Goal: Obtain resource: Download file/media

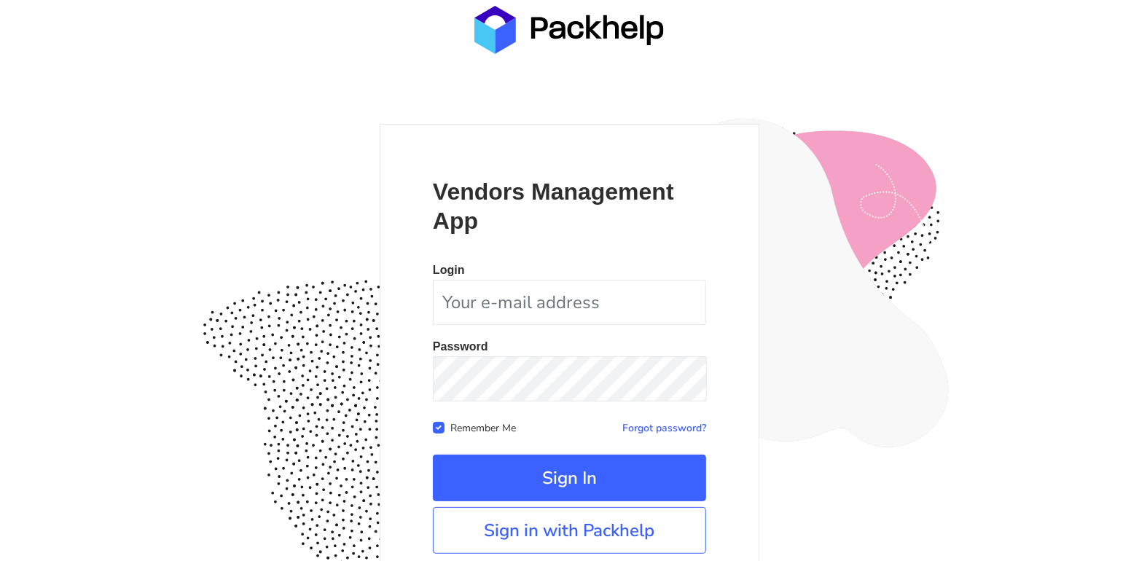
click at [364, 365] on img at bounding box center [360, 430] width 339 height 317
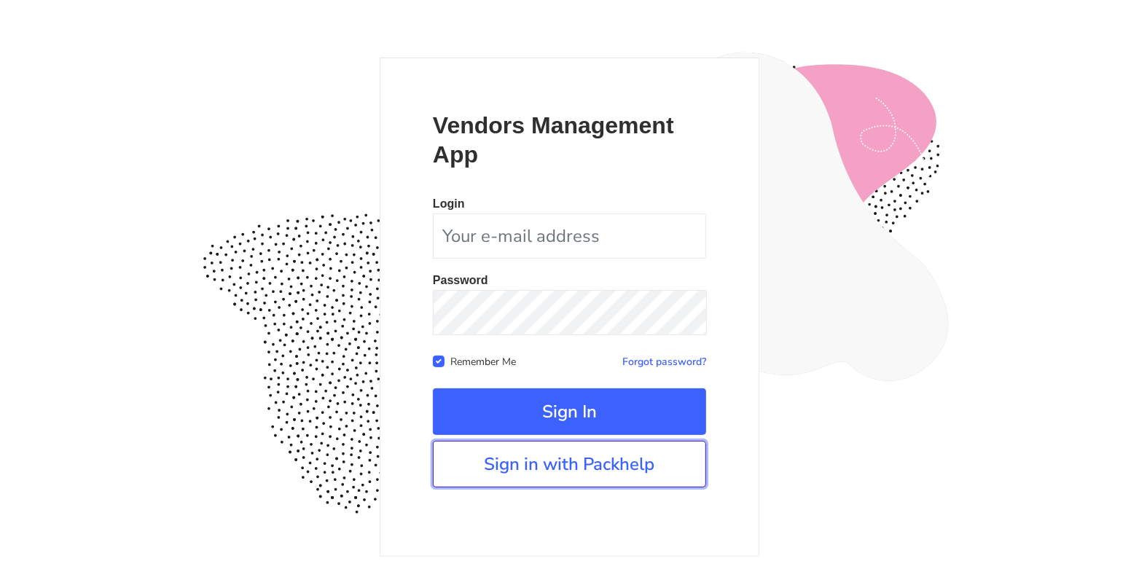
click at [516, 469] on link "Sign in with Packhelp" at bounding box center [569, 464] width 273 height 47
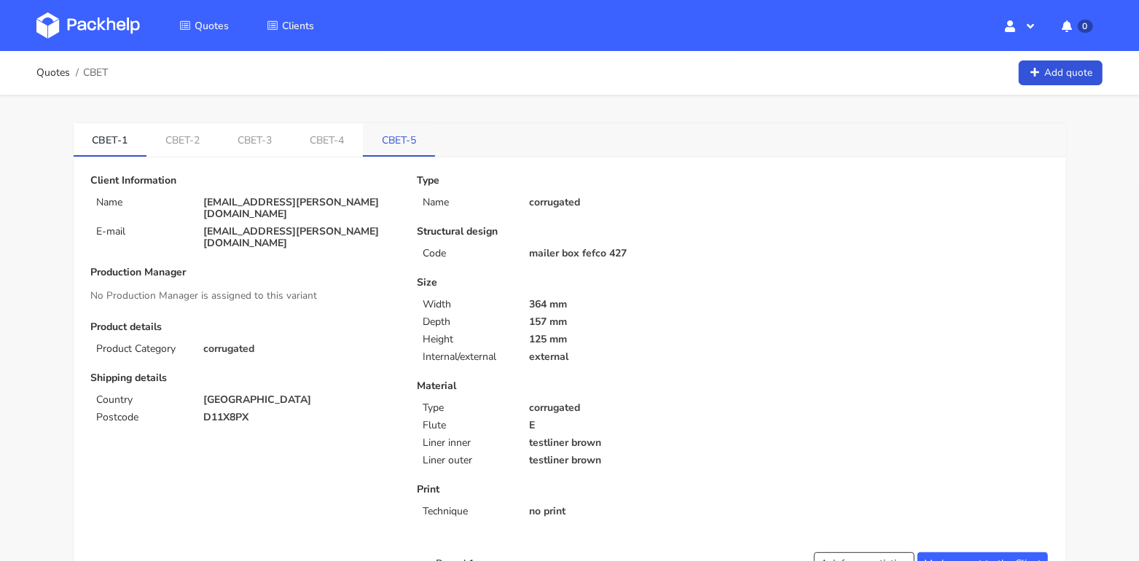
click at [413, 136] on link "CBET-5" at bounding box center [399, 139] width 72 height 32
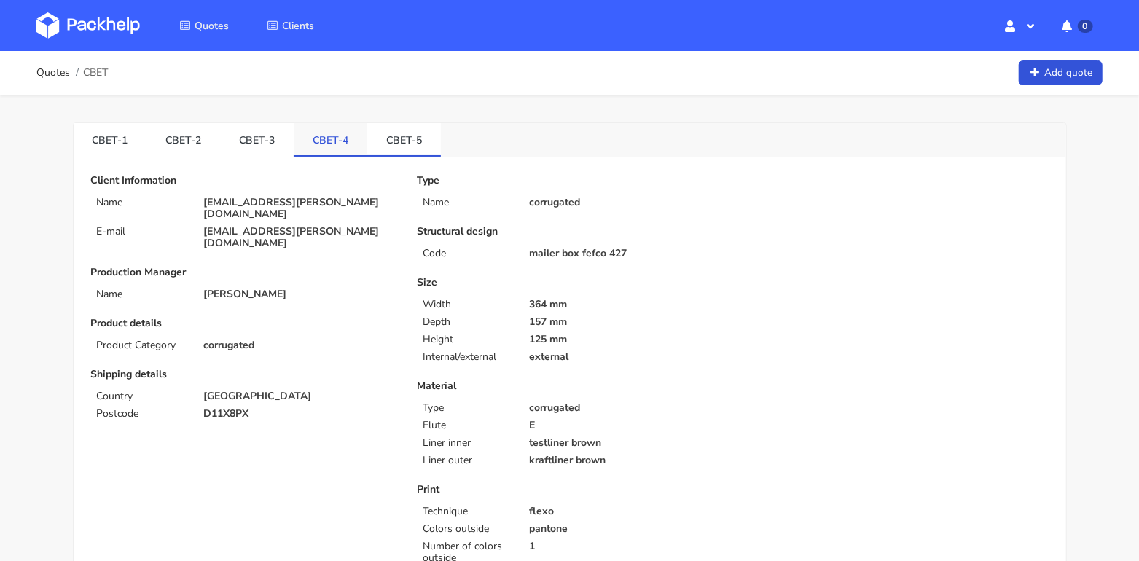
click at [308, 149] on link "CBET-4" at bounding box center [331, 139] width 74 height 32
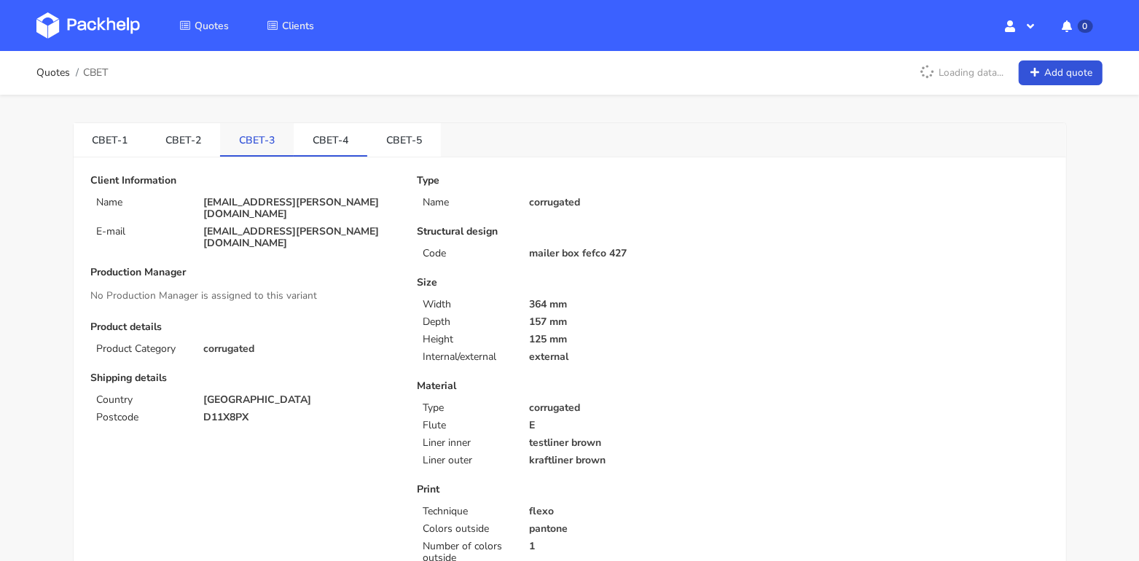
click at [220, 138] on link "CBET-3" at bounding box center [257, 139] width 74 height 32
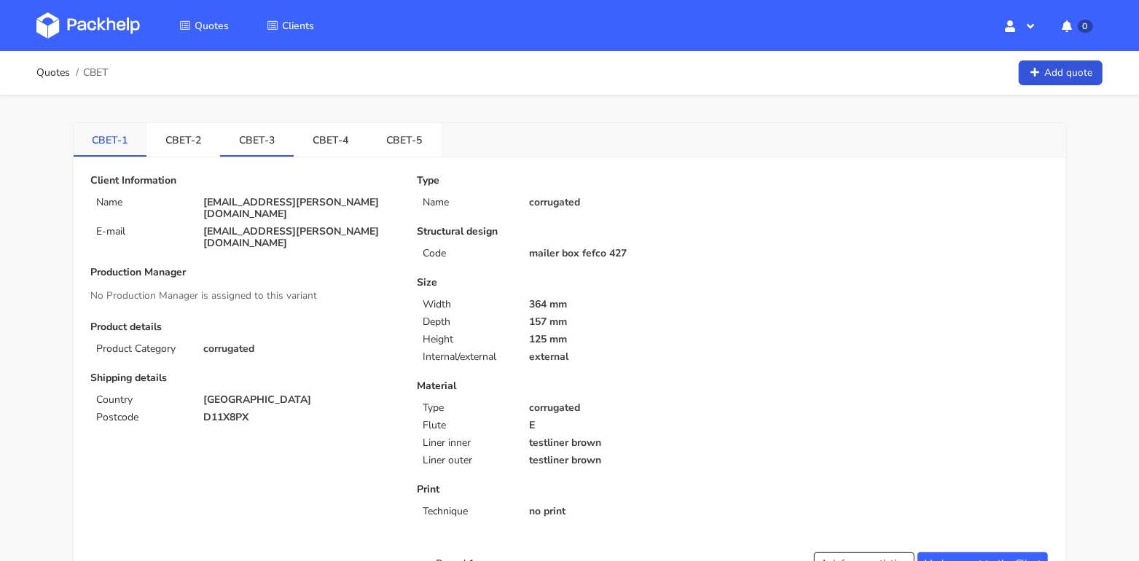
click at [111, 142] on link "CBET-1" at bounding box center [111, 139] width 74 height 32
click at [184, 133] on link "CBET-2" at bounding box center [183, 139] width 74 height 32
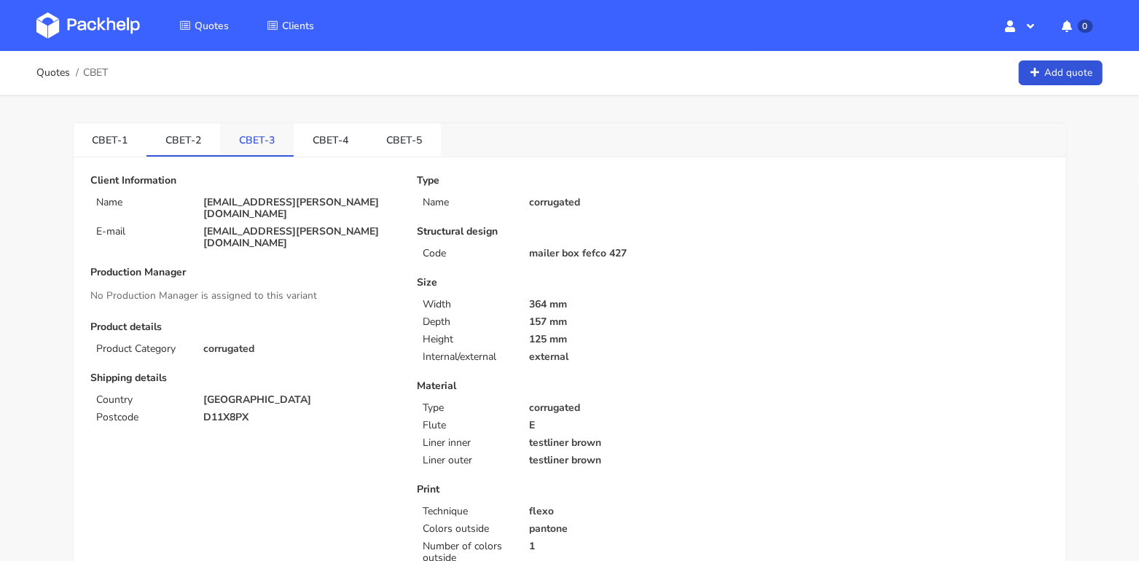
click at [254, 141] on link "CBET-3" at bounding box center [257, 139] width 74 height 32
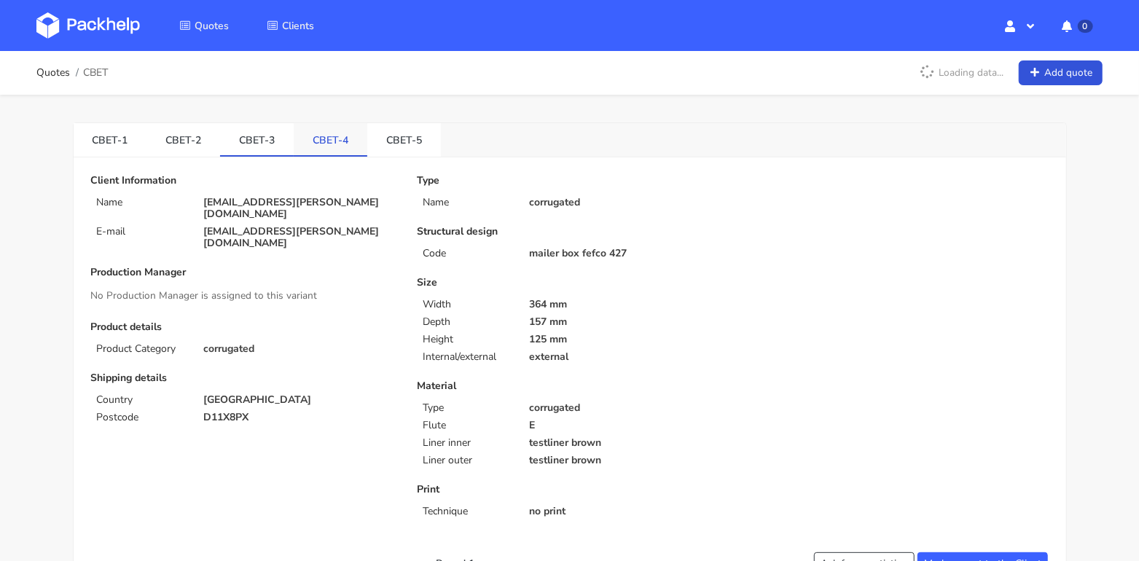
click at [338, 138] on link "CBET-4" at bounding box center [331, 139] width 74 height 32
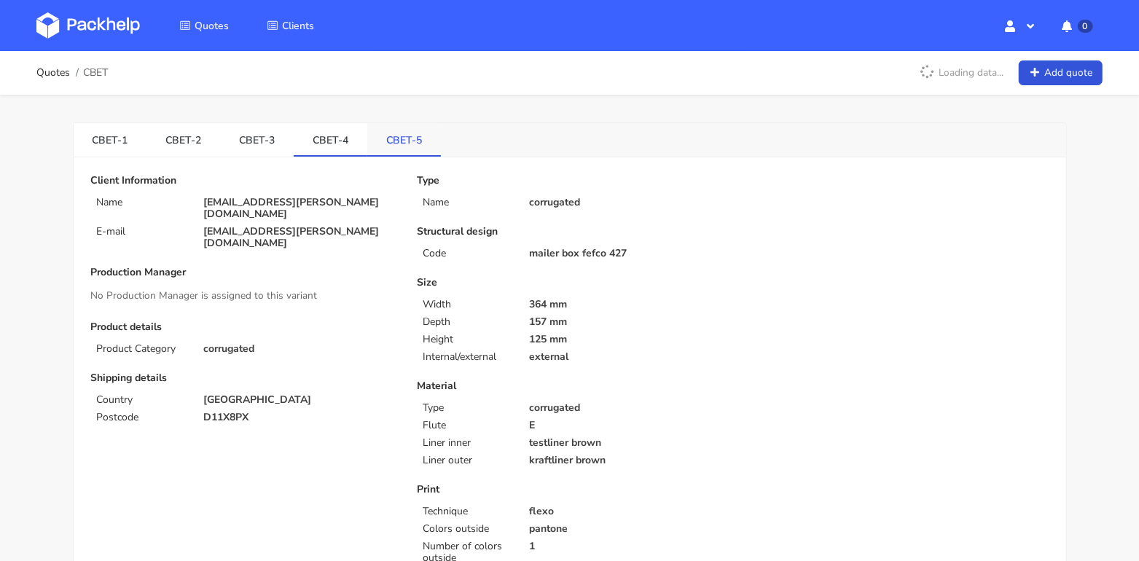
click at [399, 134] on link "CBET-5" at bounding box center [404, 139] width 74 height 32
click at [327, 139] on link "CBET-4" at bounding box center [331, 139] width 74 height 32
click at [266, 141] on link "CBET-3" at bounding box center [257, 139] width 74 height 32
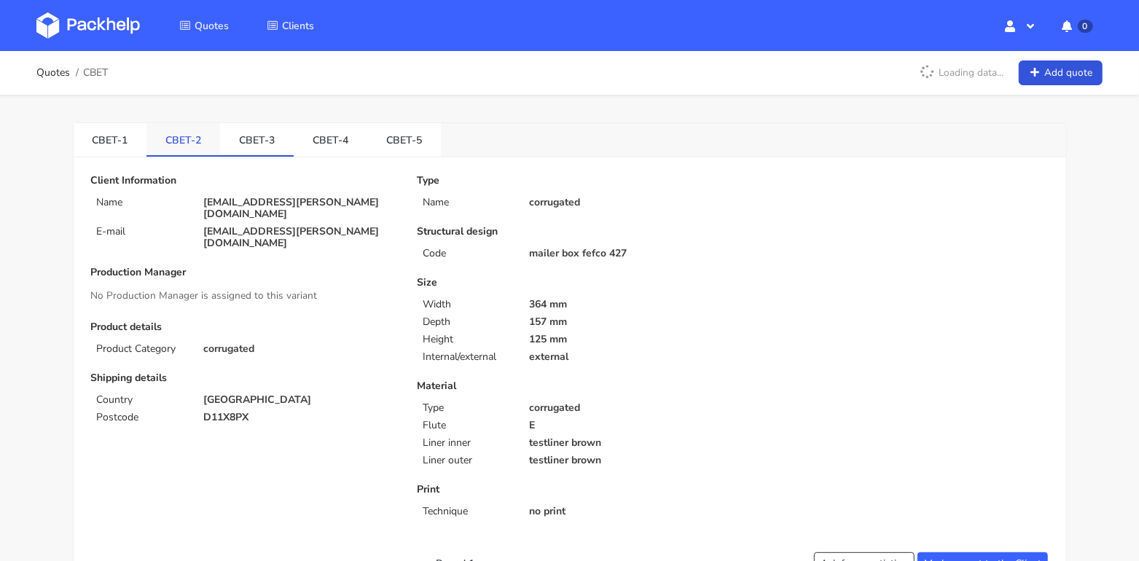
click at [184, 146] on link "CBET-2" at bounding box center [183, 139] width 74 height 32
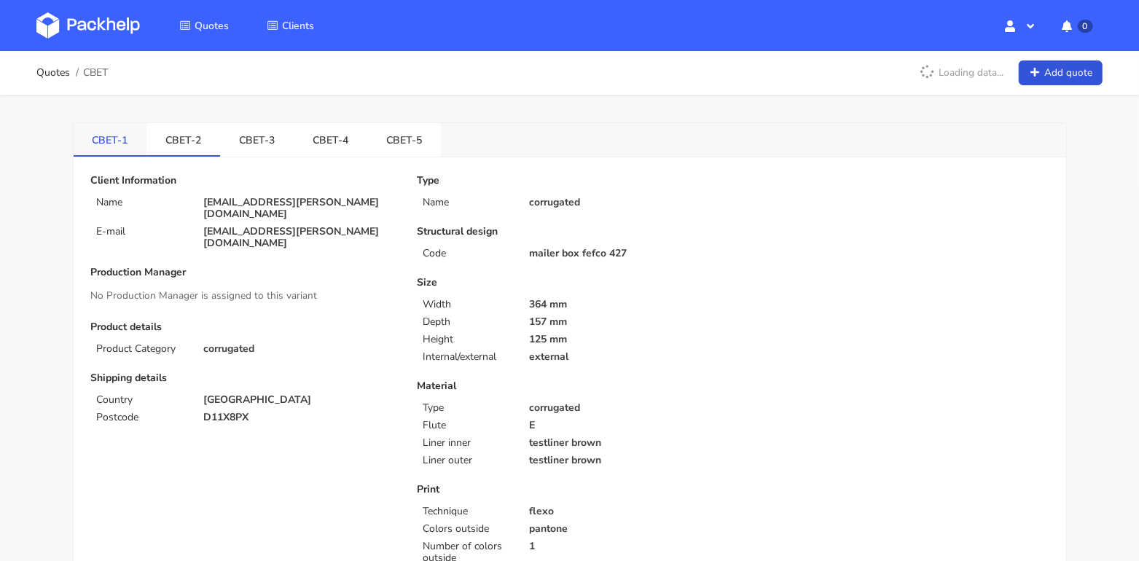
click at [117, 146] on link "CBET-1" at bounding box center [111, 139] width 74 height 32
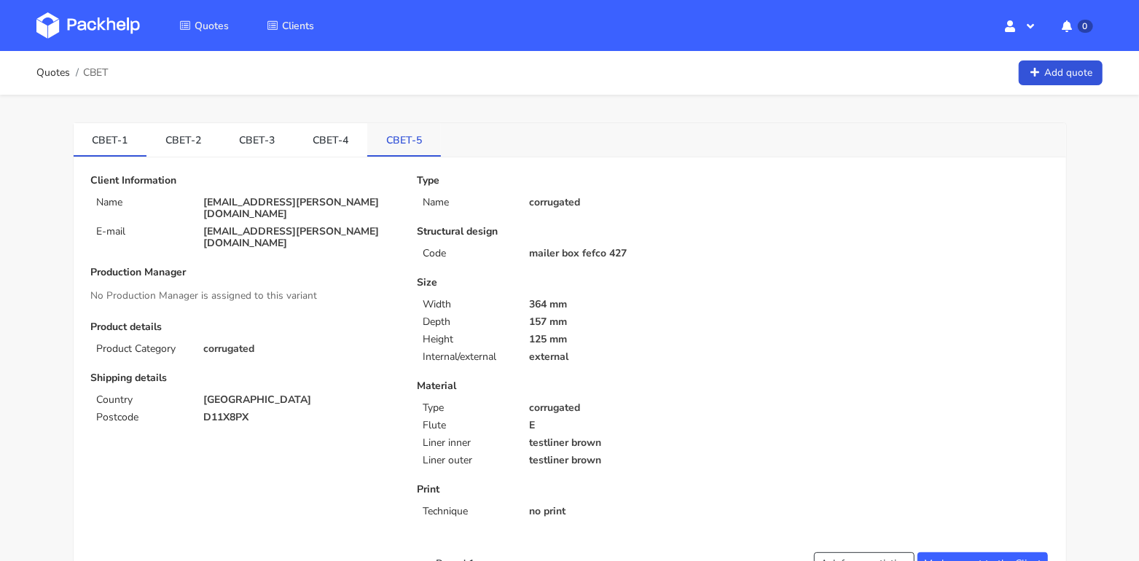
click at [386, 138] on link "CBET-5" at bounding box center [404, 139] width 74 height 32
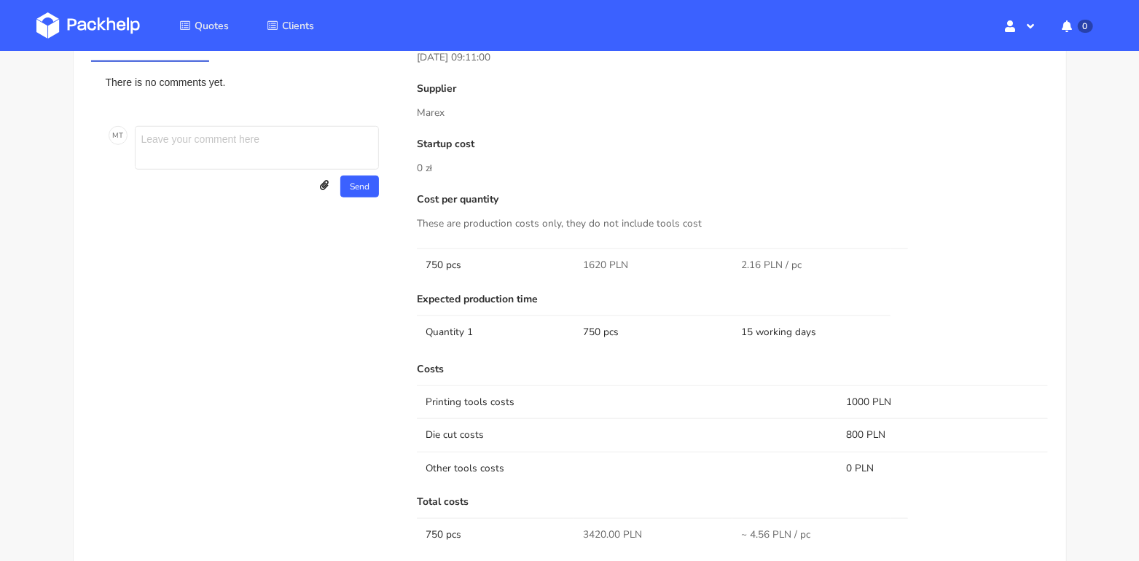
scroll to position [1060, 0]
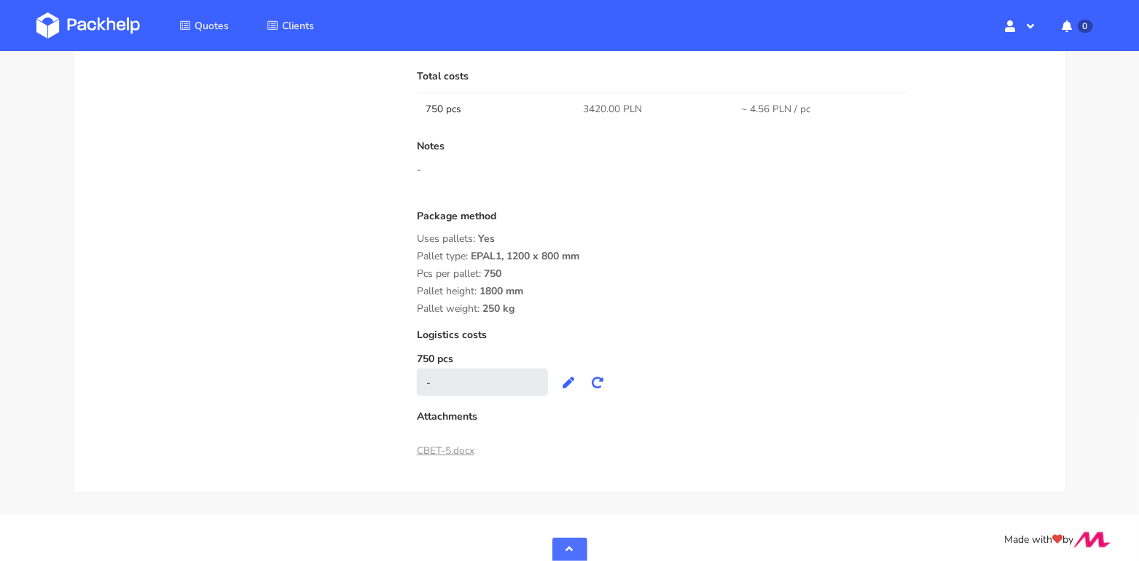
click at [434, 447] on link "CBET-5.docx" at bounding box center [446, 451] width 58 height 14
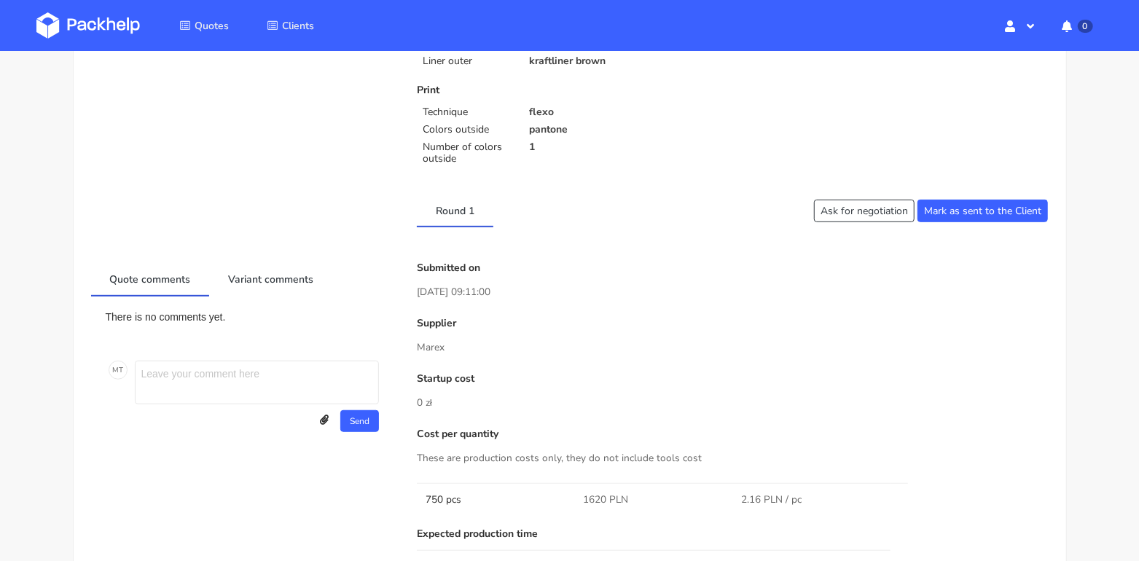
scroll to position [0, 0]
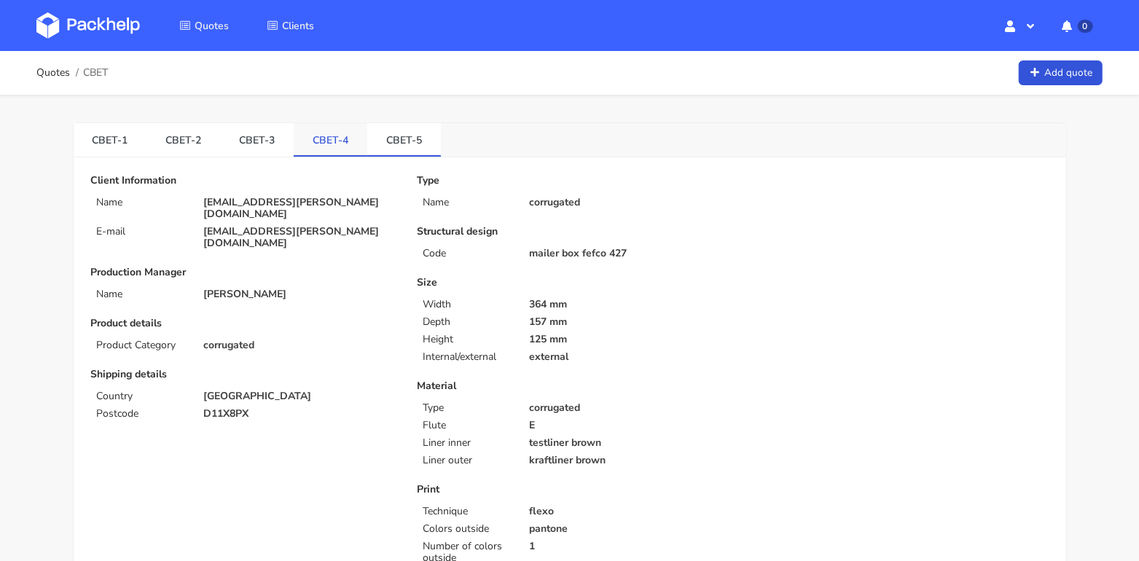
click at [321, 138] on link "CBET-4" at bounding box center [331, 139] width 74 height 32
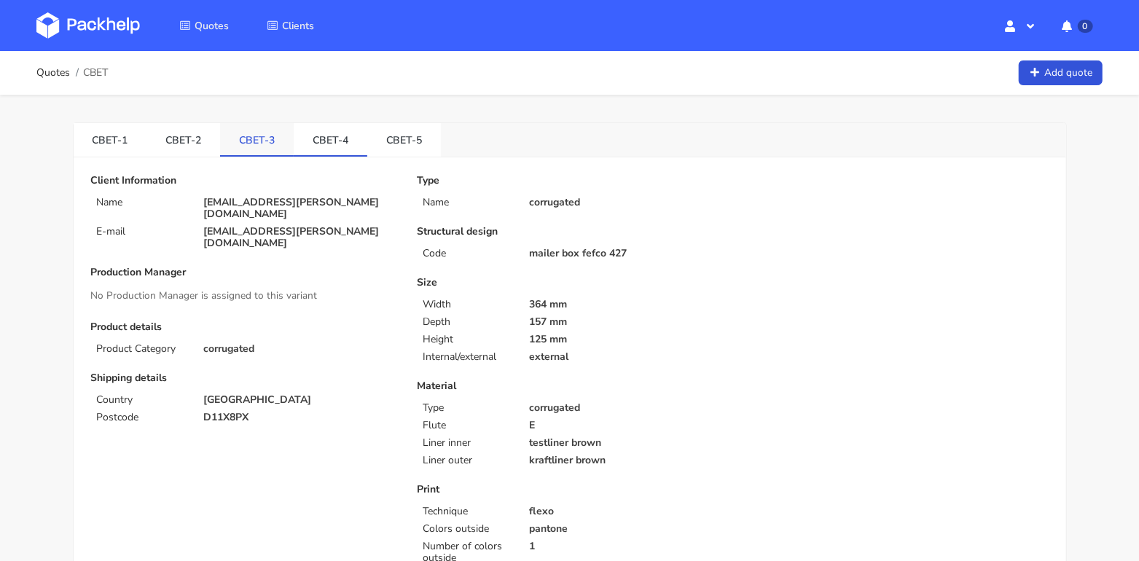
click at [248, 136] on link "CBET-3" at bounding box center [257, 139] width 74 height 32
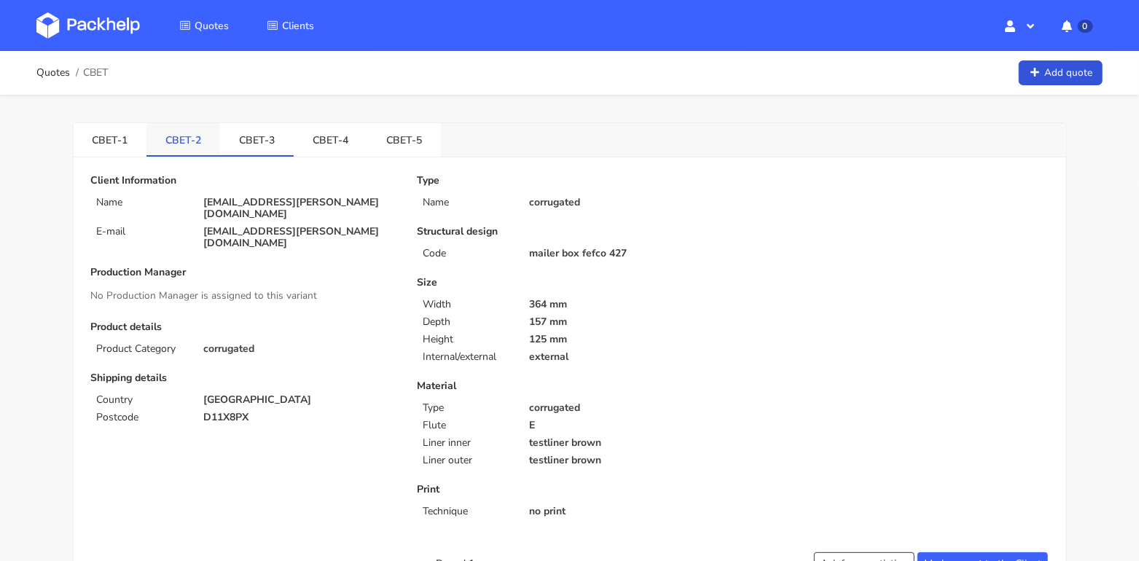
click at [180, 138] on link "CBET-2" at bounding box center [183, 139] width 74 height 32
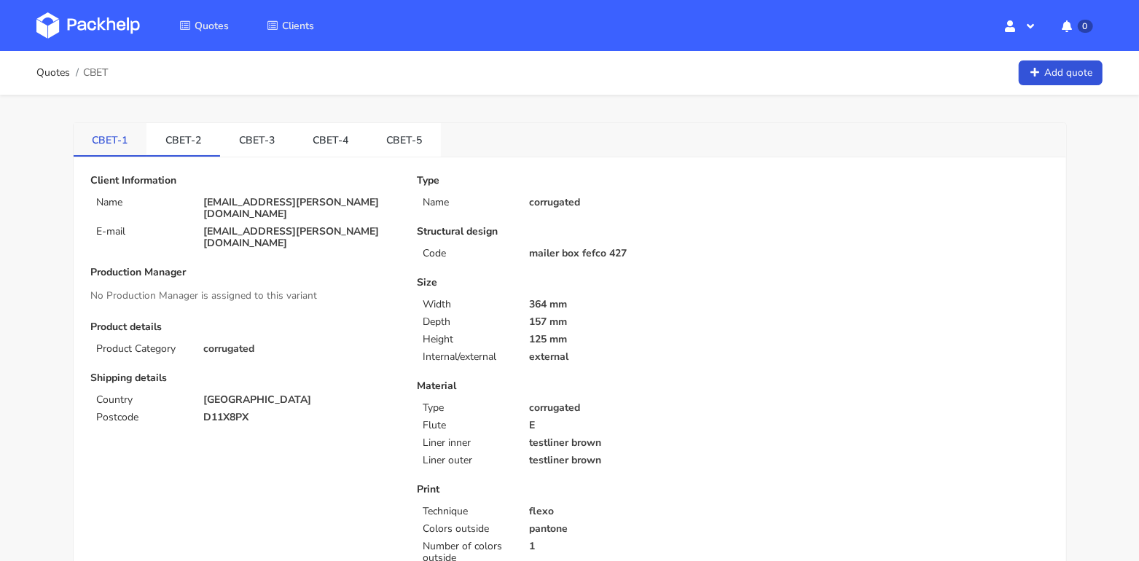
click at [113, 140] on link "CBET-1" at bounding box center [111, 139] width 74 height 32
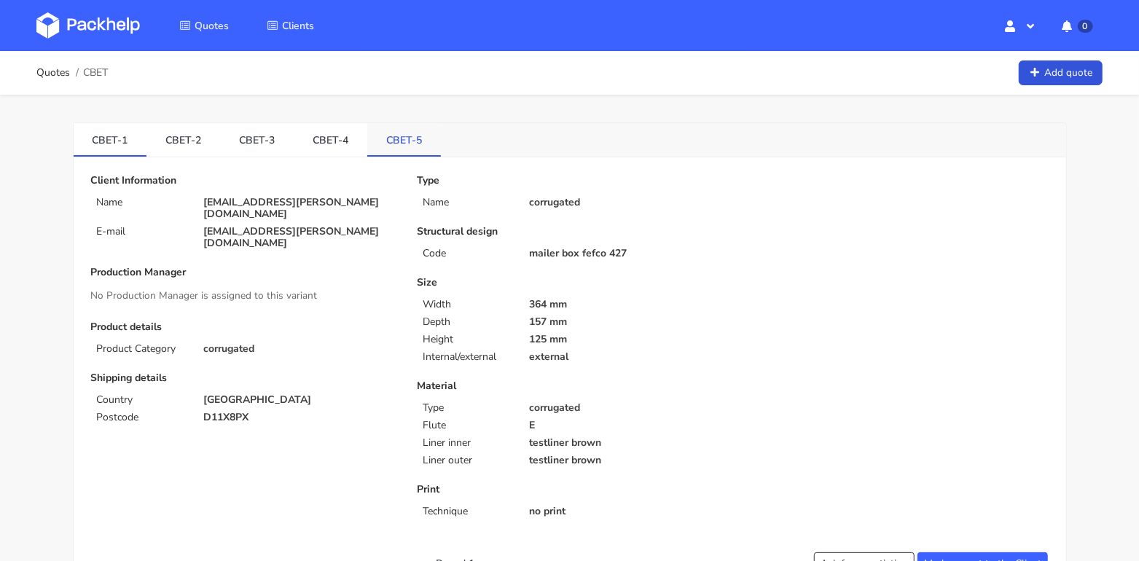
click at [388, 140] on link "CBET-5" at bounding box center [404, 139] width 74 height 32
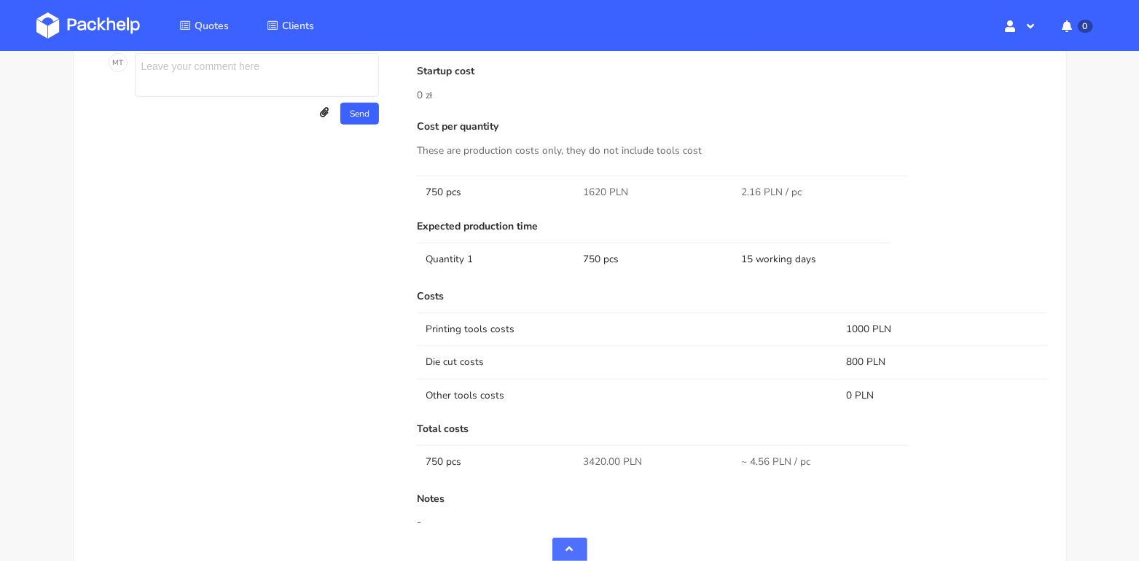
scroll to position [733, 0]
